Goal: Task Accomplishment & Management: Manage account settings

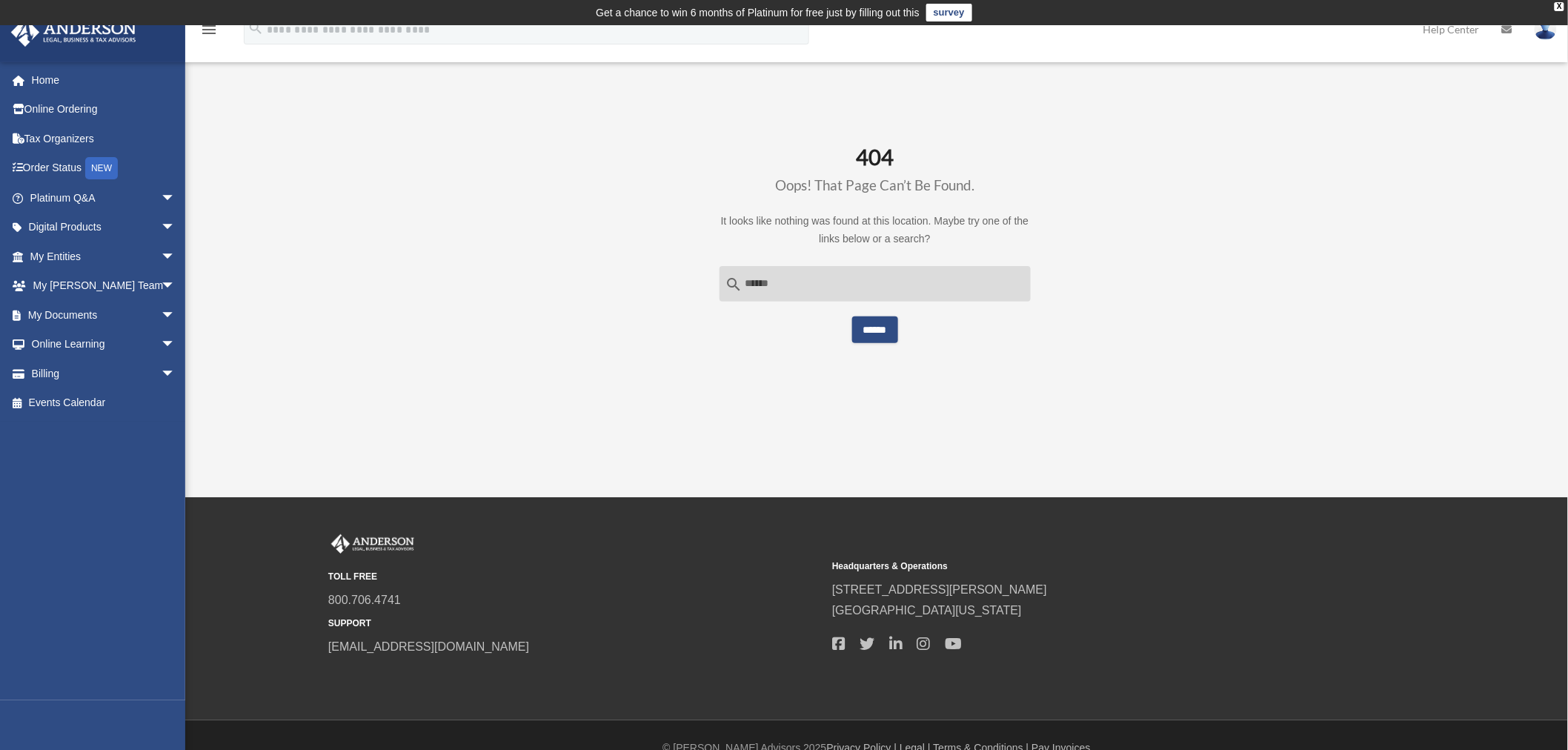
click at [910, 39] on div "menu search Site Menu add chenrealtynyc@gmail.com My Profile Reset Password Log…" at bounding box center [784, 36] width 1546 height 50
click at [33, 369] on link "Billing arrow_drop_down" at bounding box center [104, 373] width 187 height 29
click at [161, 369] on span "arrow_drop_down" at bounding box center [175, 374] width 29 height 30
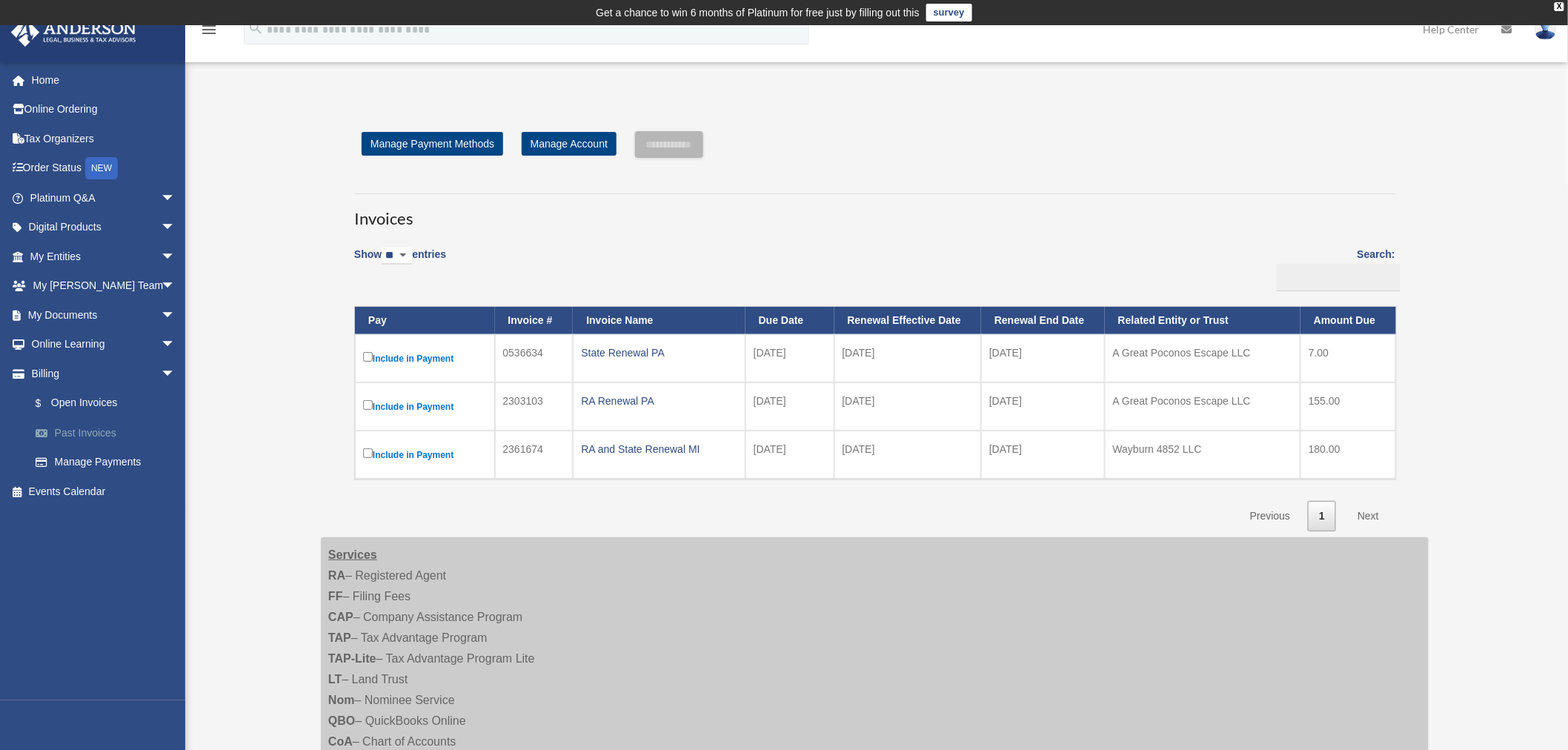
click at [102, 438] on link "Past Invoices" at bounding box center [110, 433] width 177 height 29
click at [102, 428] on link "Past Invoices" at bounding box center [110, 433] width 177 height 29
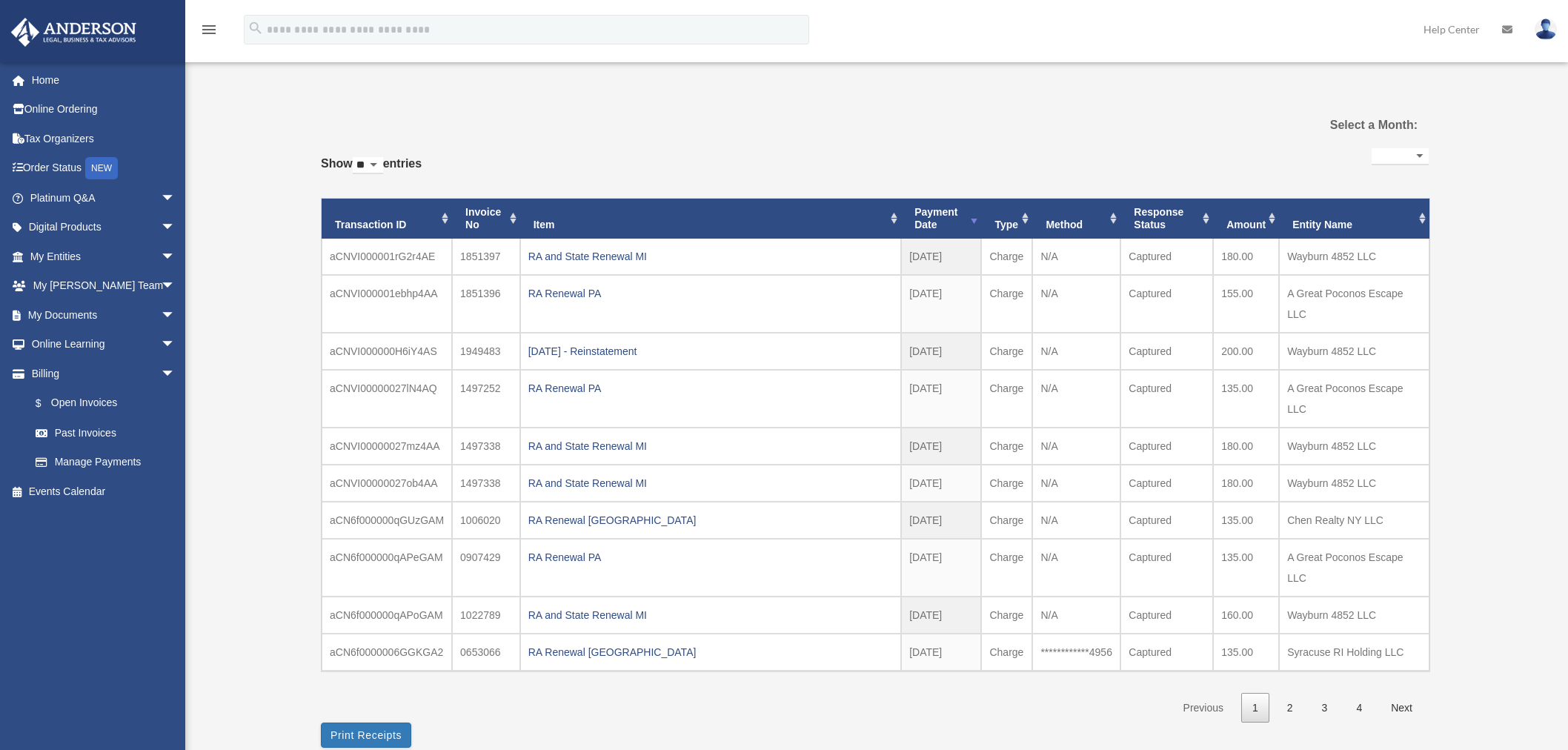
select select
